Goal: Transaction & Acquisition: Purchase product/service

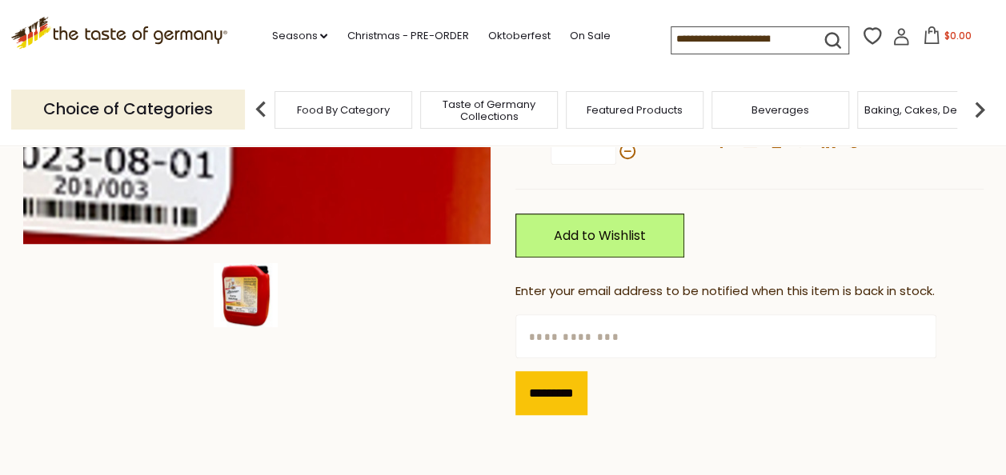
scroll to position [727, 0]
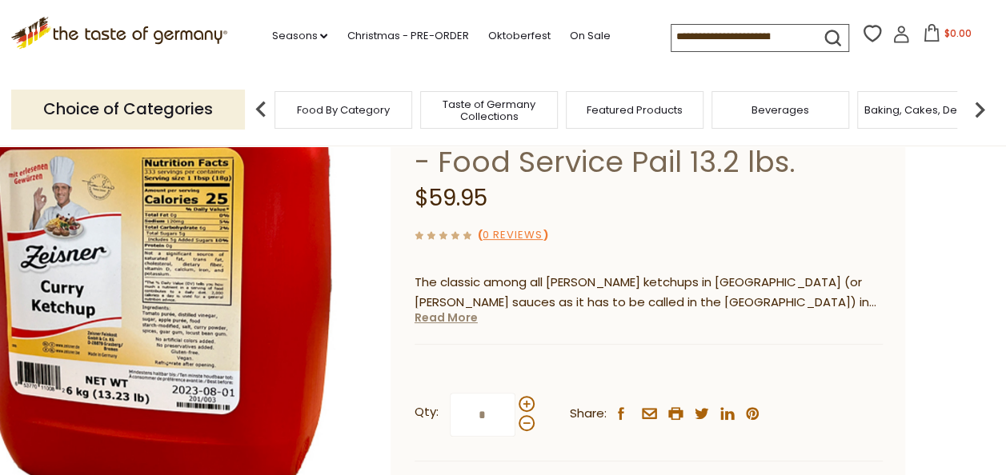
click at [439, 310] on link "Read More" at bounding box center [445, 318] width 63 height 16
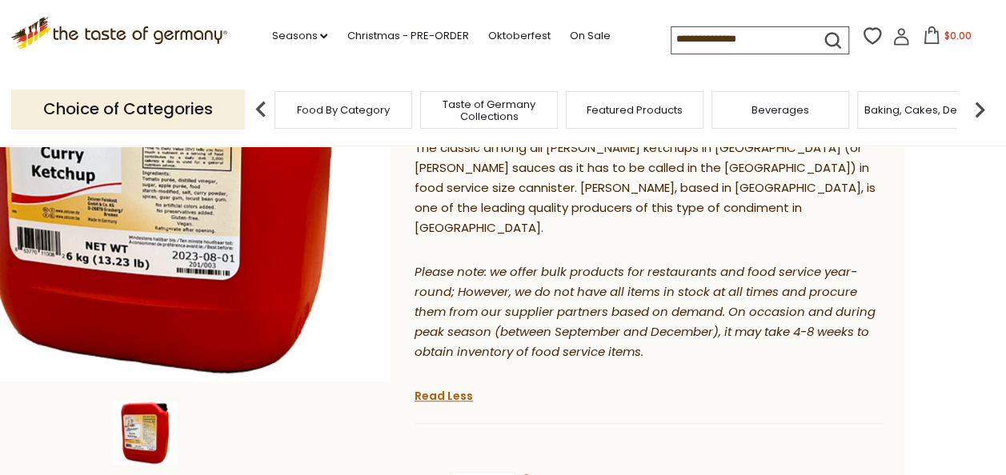
scroll to position [325, 0]
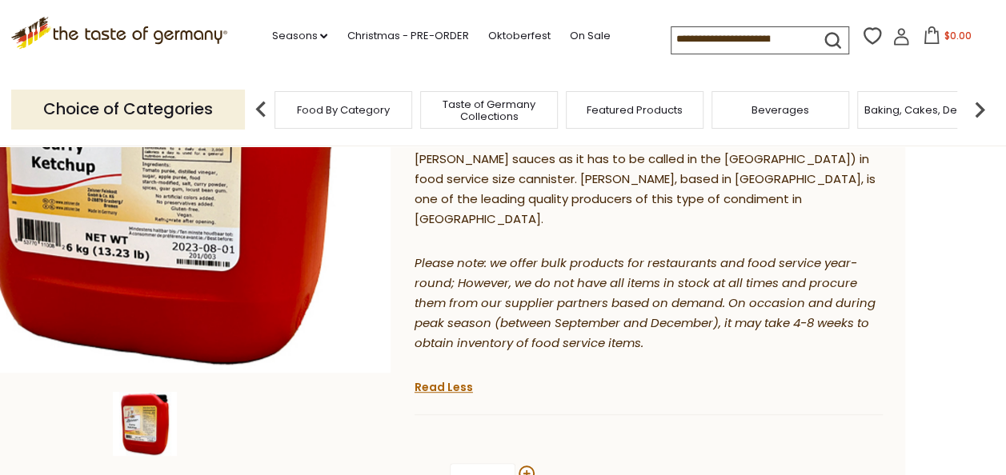
click at [147, 413] on img at bounding box center [145, 424] width 64 height 64
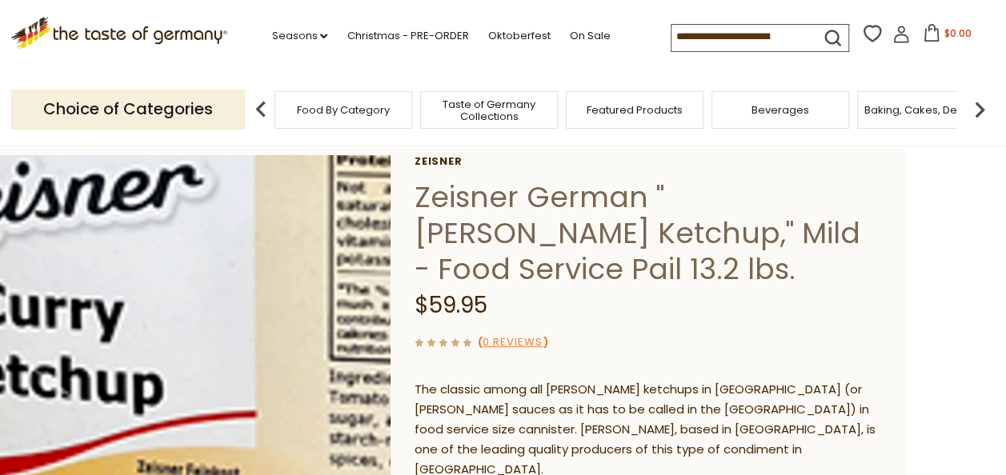
scroll to position [0, 0]
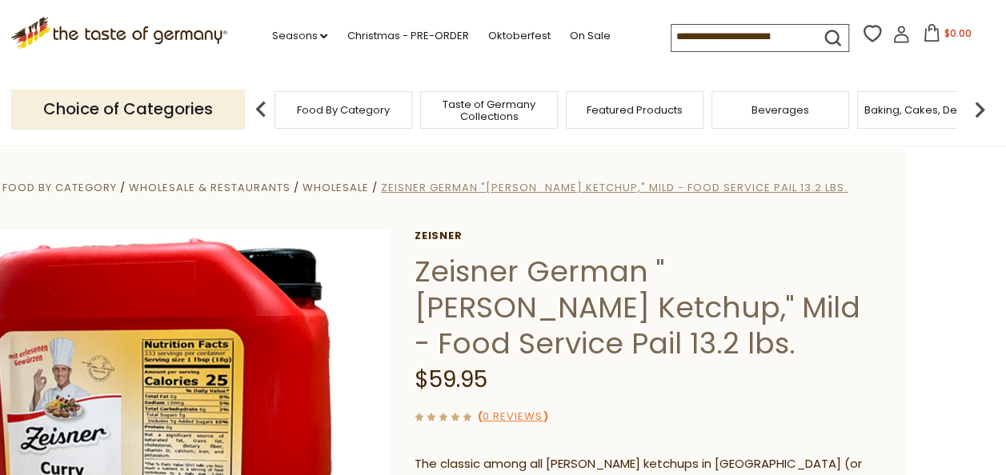
click at [679, 183] on span "Zeisner German "[PERSON_NAME] Ketchup," Mild - Food Service Pail 13.2 lbs." at bounding box center [614, 187] width 466 height 15
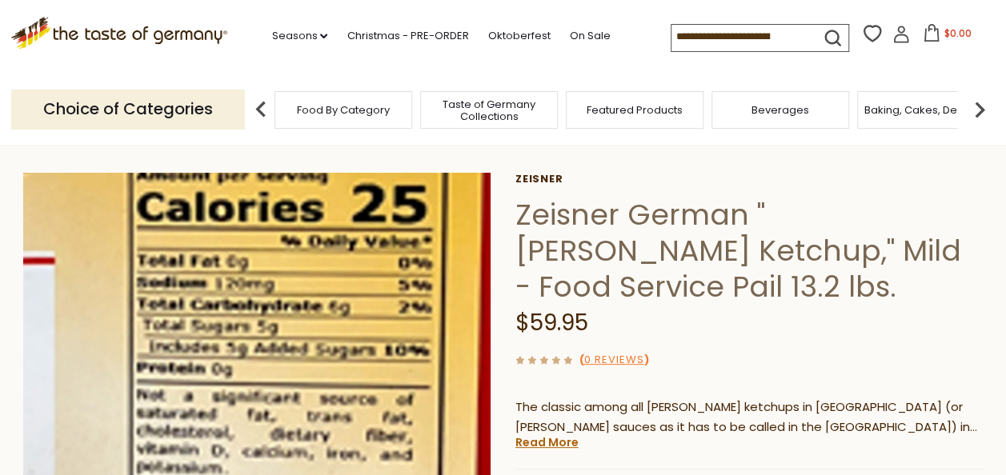
scroll to position [56, 0]
